Goal: Register for event/course

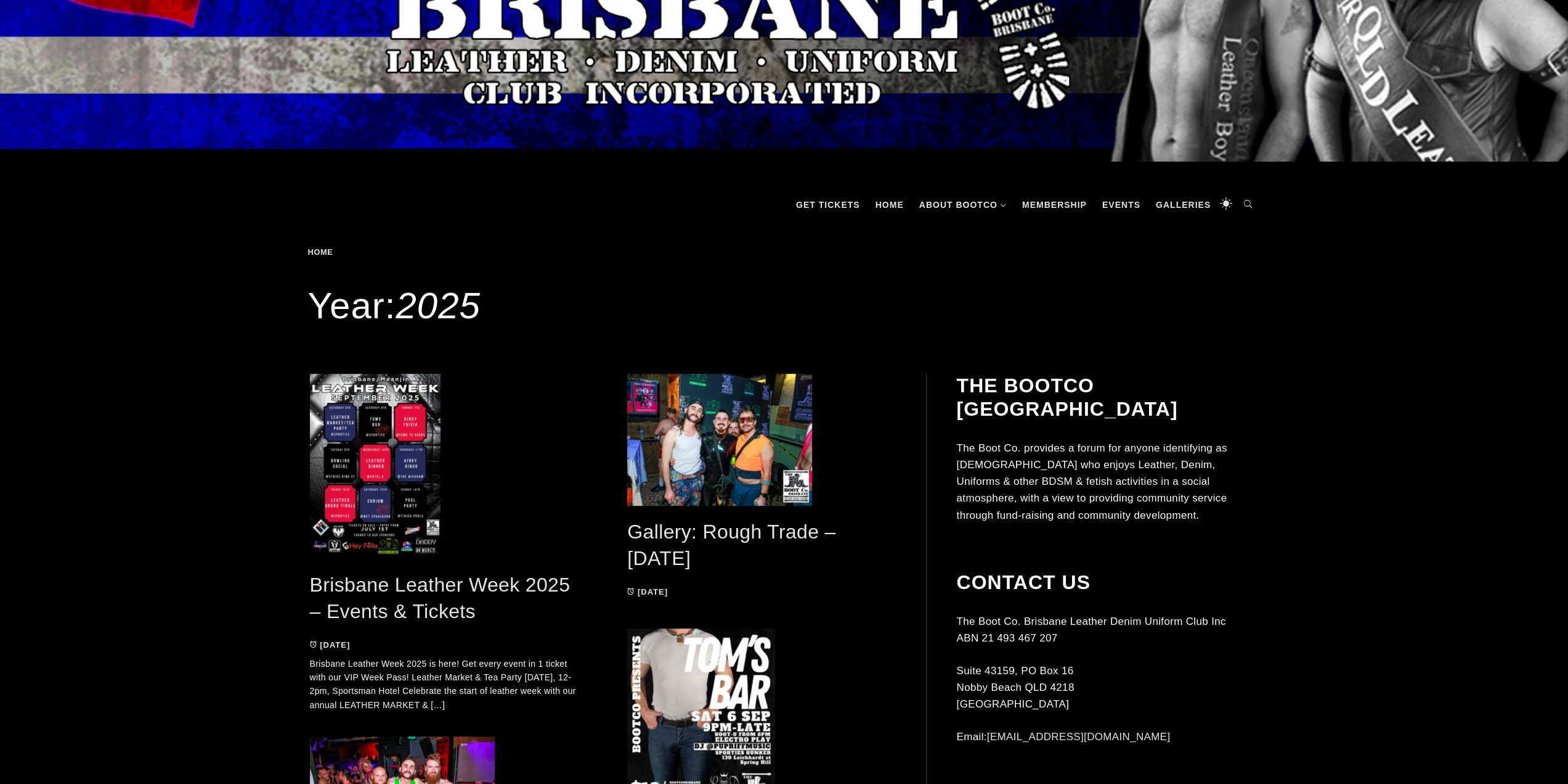
scroll to position [247, 0]
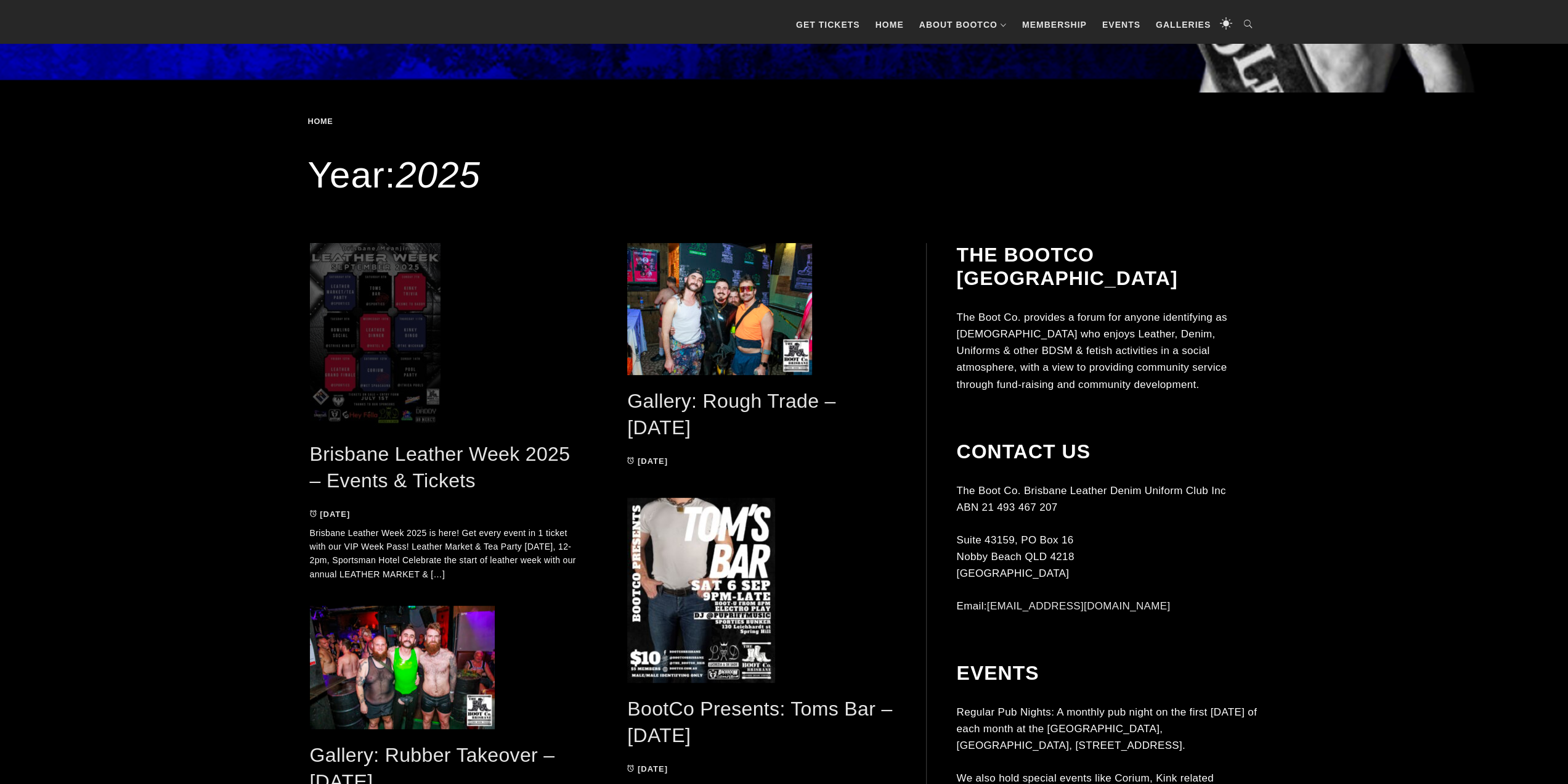
click at [358, 377] on span at bounding box center [444, 335] width 268 height 185
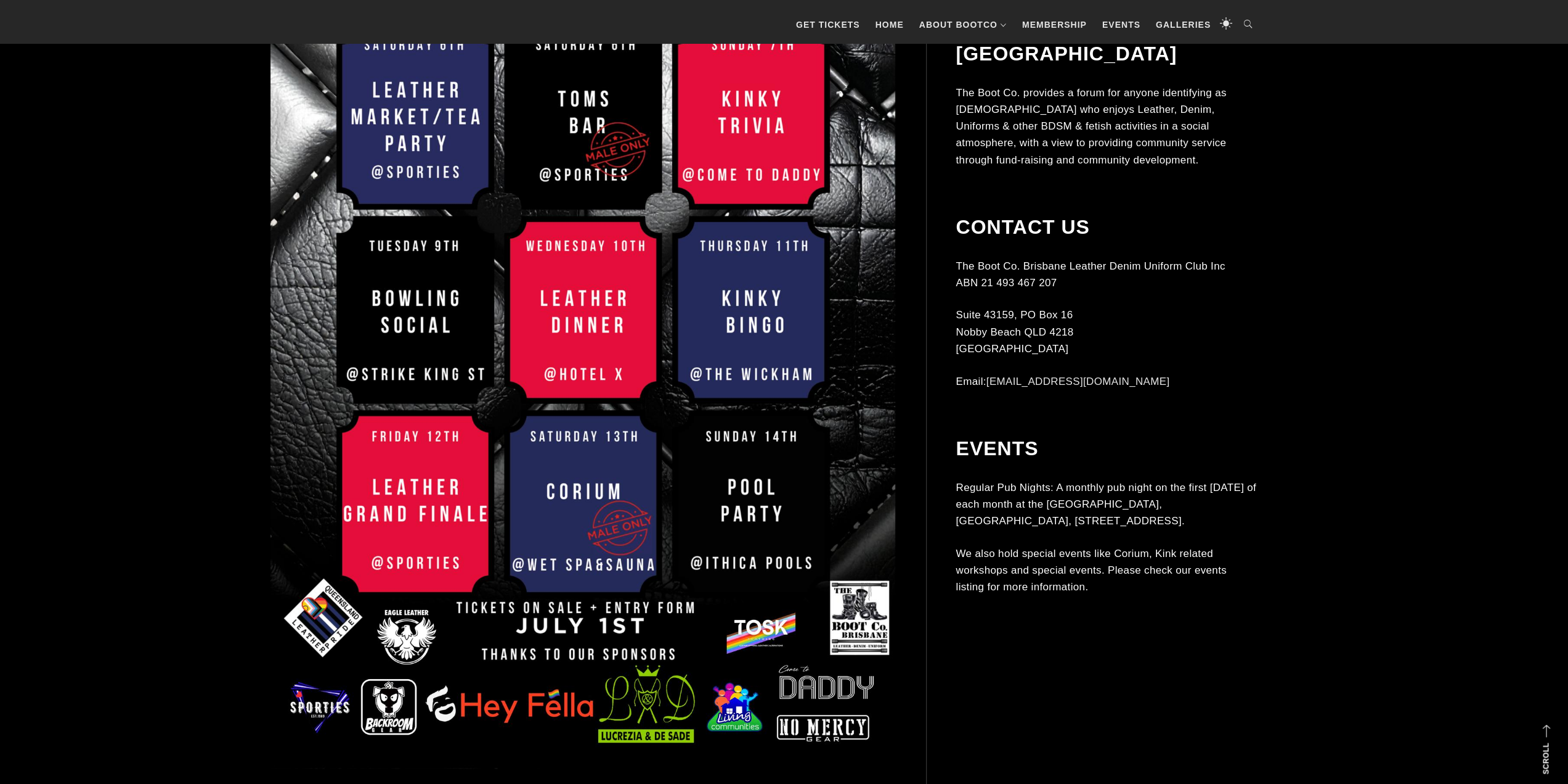
scroll to position [617, 0]
click at [403, 509] on img at bounding box center [583, 326] width 626 height 884
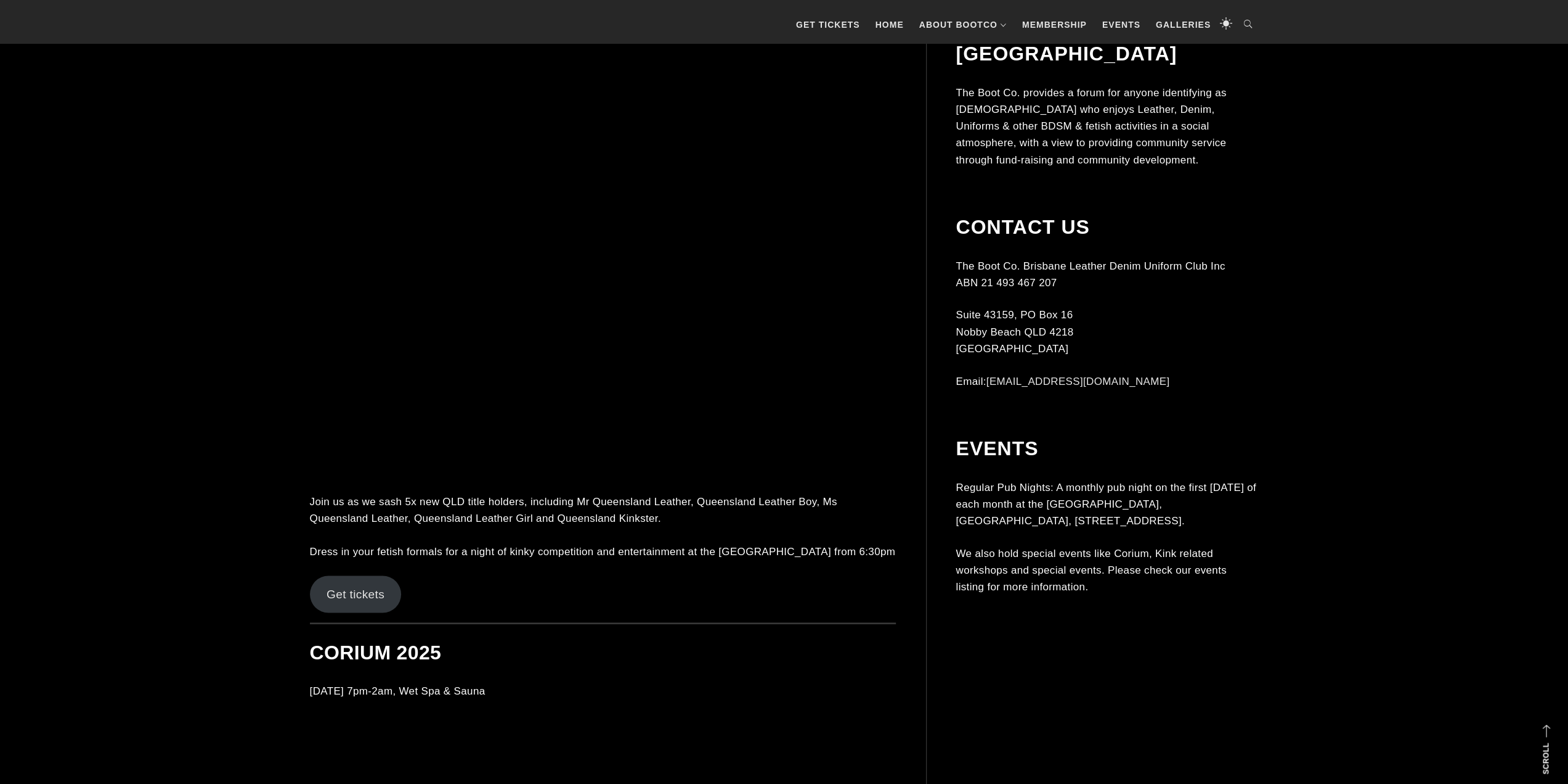
scroll to position [6783, 0]
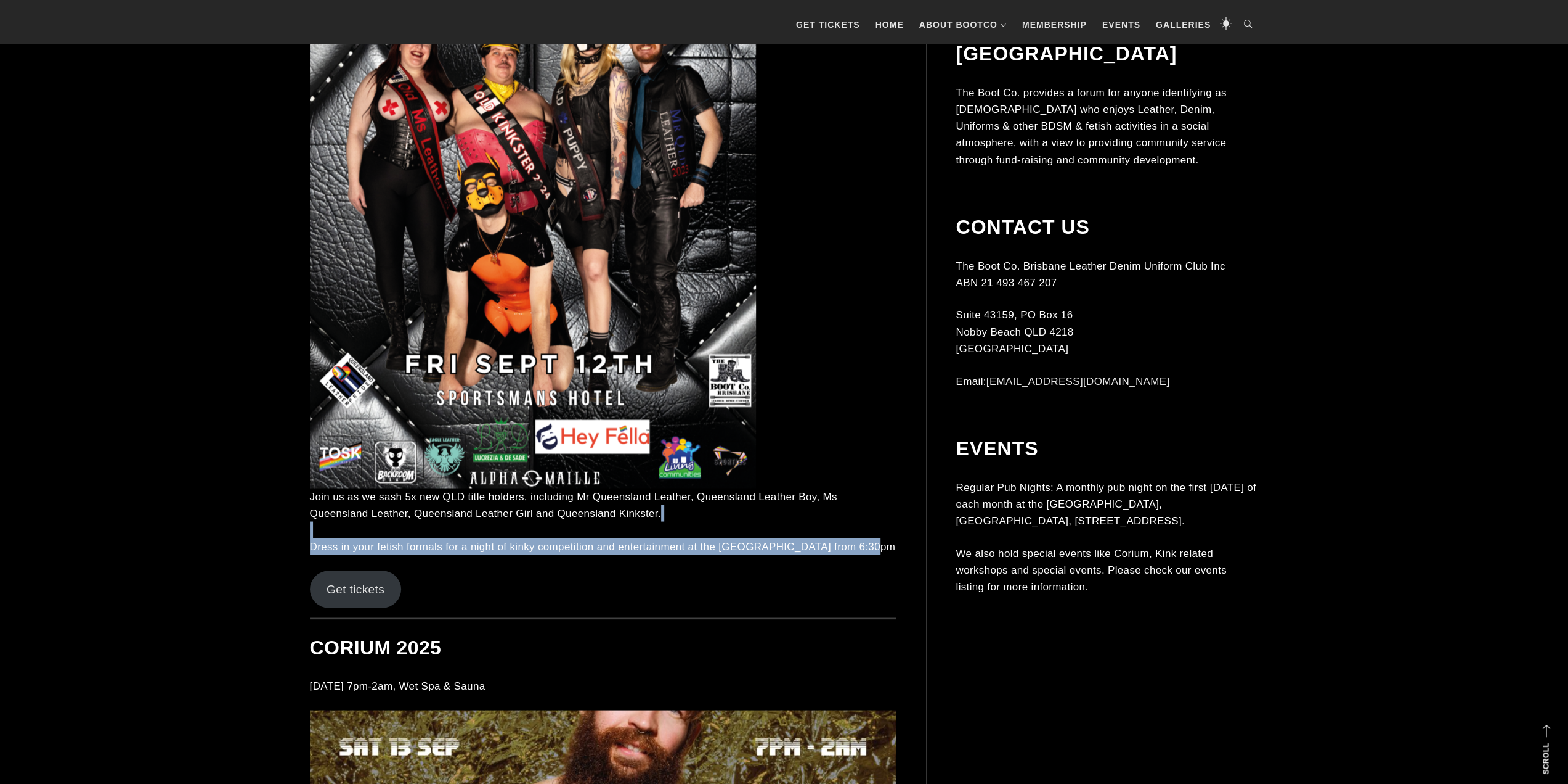
drag, startPoint x: 864, startPoint y: 528, endPoint x: 314, endPoint y: 514, distance: 550.2
click at [313, 514] on p "Join us as we sash 5x new QLD title holders, including Mr Queensland Leather, Q…" at bounding box center [602, 521] width 586 height 68
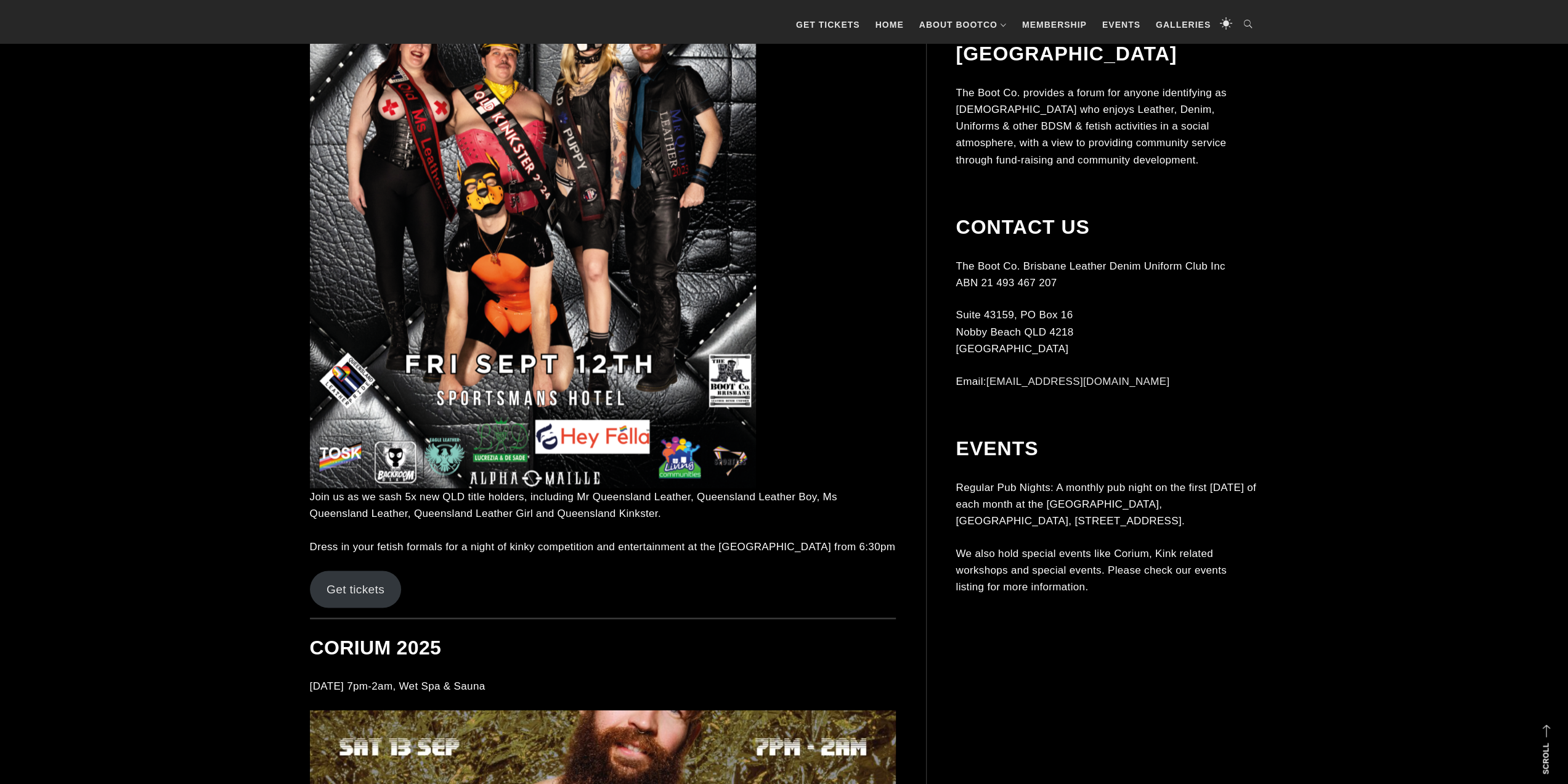
click at [595, 570] on div "Get tickets" at bounding box center [602, 588] width 586 height 37
